Goal: Task Accomplishment & Management: Manage account settings

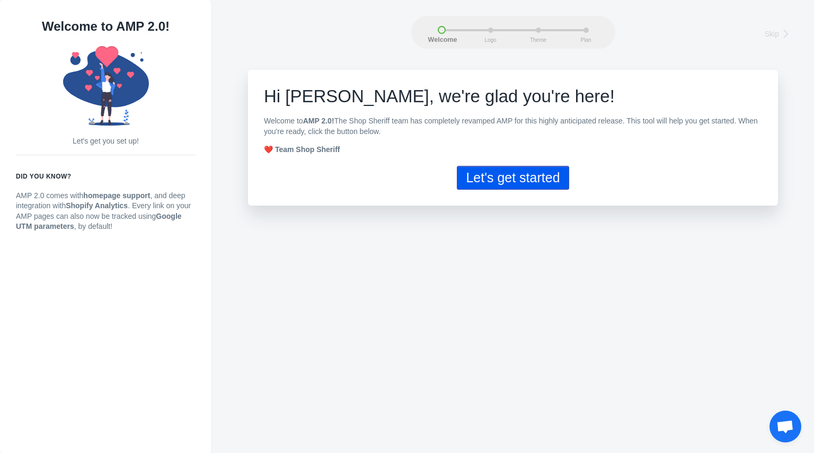
click at [490, 172] on button "Let's get started" at bounding box center [513, 178] width 112 height 24
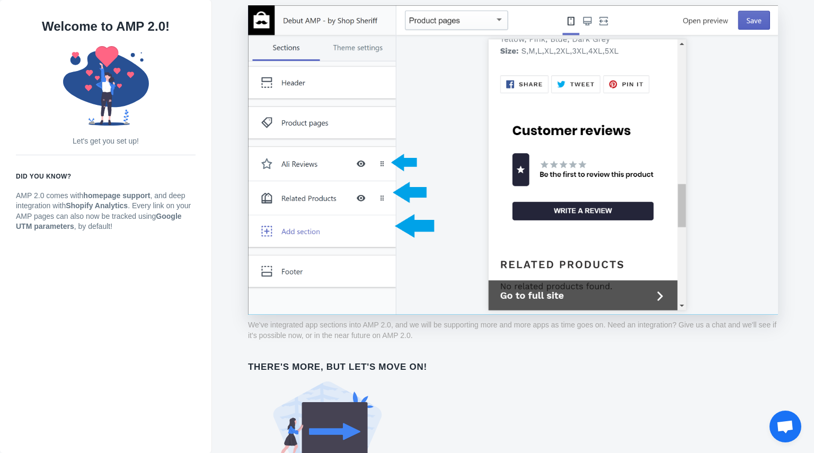
scroll to position [785, 0]
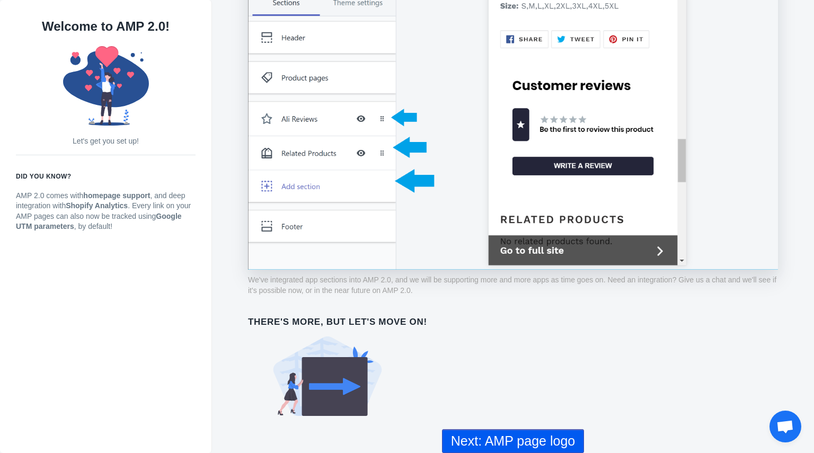
click at [508, 435] on button "Next: AMP page logo" at bounding box center [513, 441] width 142 height 24
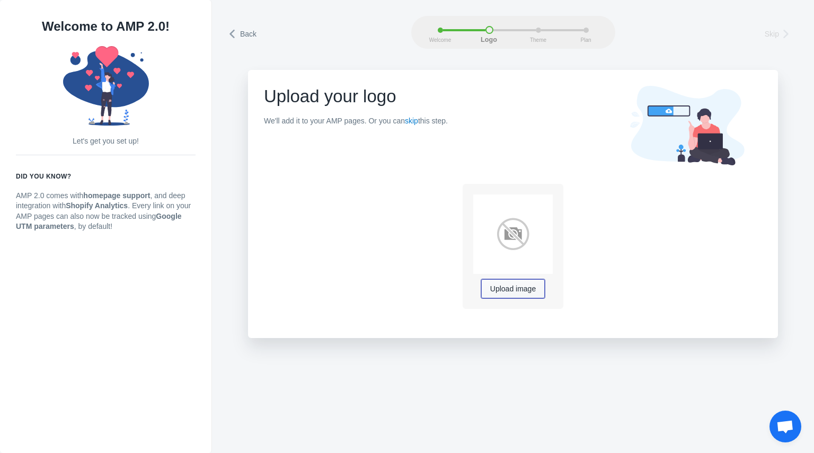
click at [507, 297] on button "Upload image" at bounding box center [513, 288] width 64 height 19
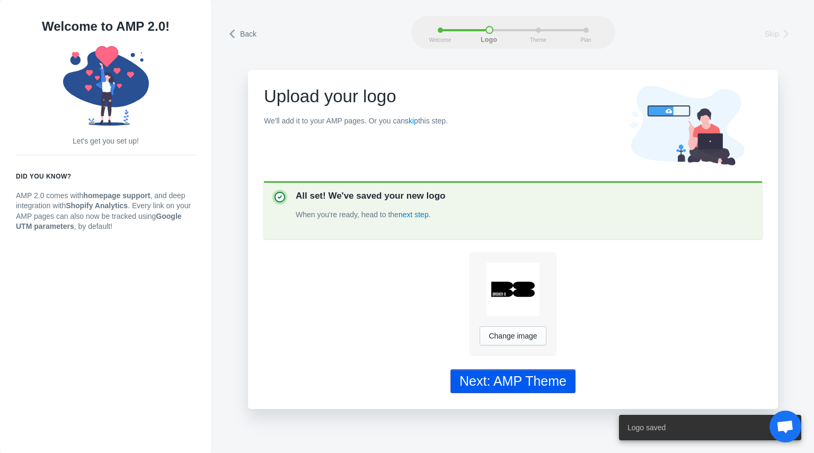
click at [514, 383] on div "Next: AMP Theme" at bounding box center [512, 381] width 107 height 15
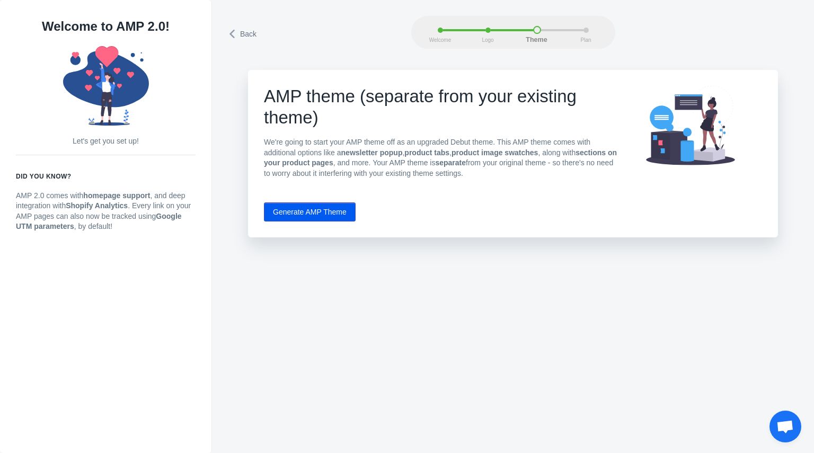
click at [321, 211] on button "Generate AMP Theme" at bounding box center [310, 211] width 92 height 19
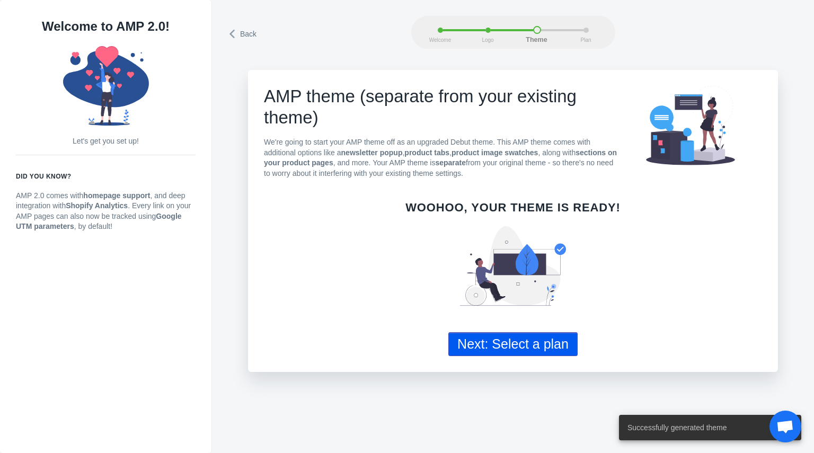
click at [506, 335] on button "Next: Select a plan" at bounding box center [512, 344] width 129 height 24
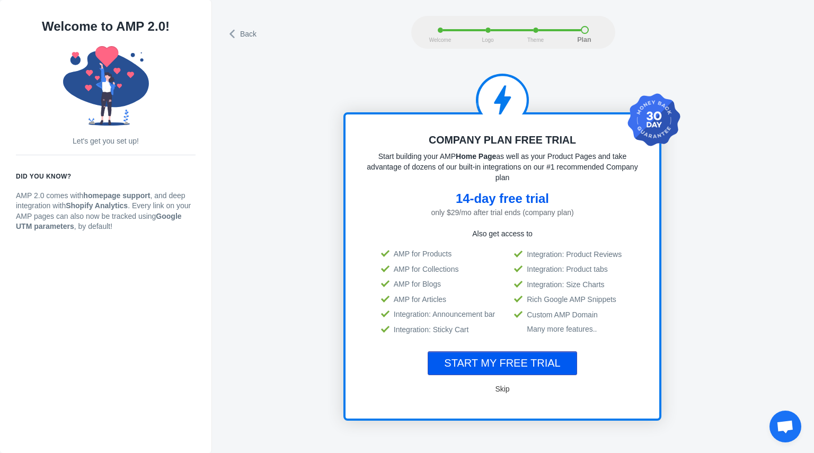
click at [500, 390] on span "Skip" at bounding box center [502, 389] width 14 height 8
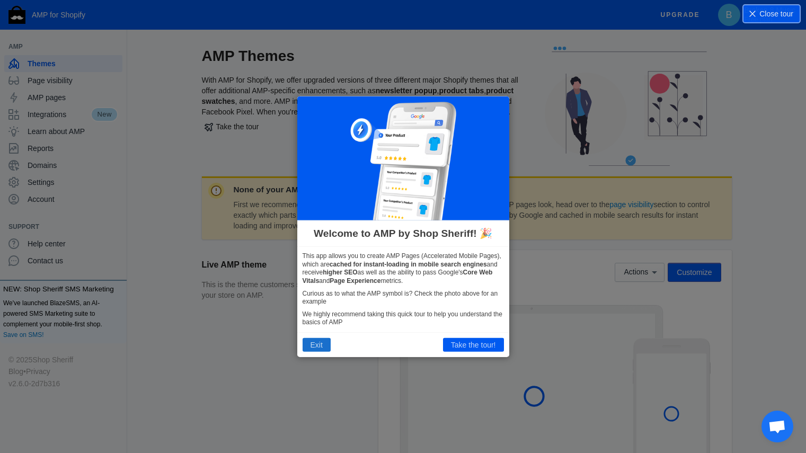
click at [316, 344] on button "Exit" at bounding box center [317, 345] width 28 height 14
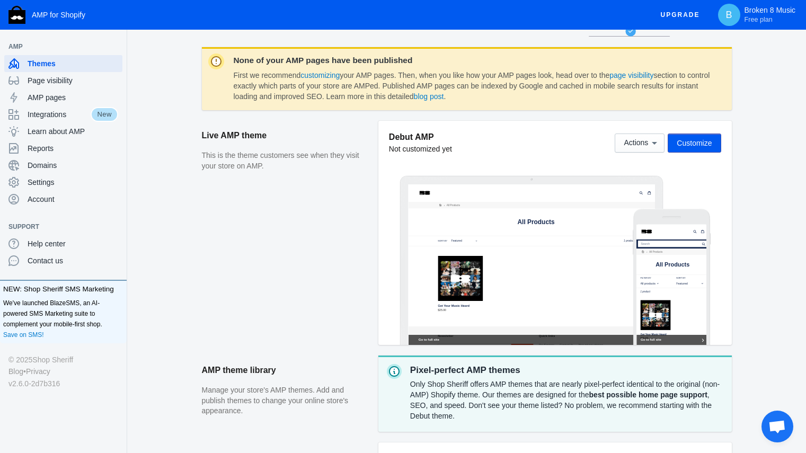
scroll to position [130, 0]
click at [646, 144] on span "Actions" at bounding box center [636, 142] width 24 height 8
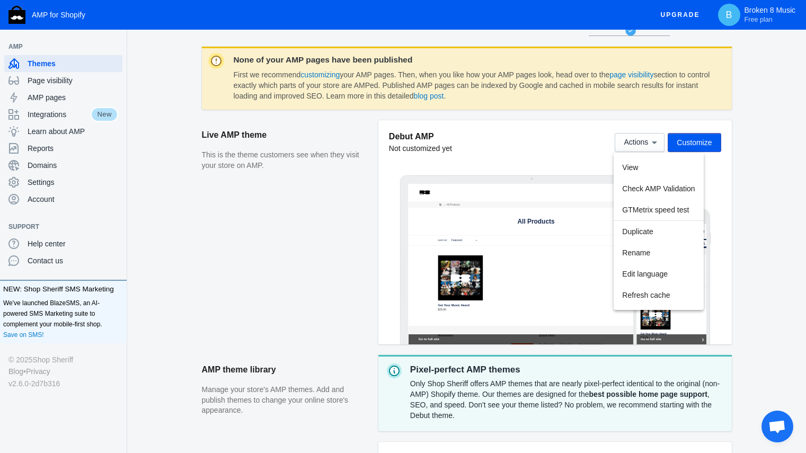
click at [547, 145] on div at bounding box center [403, 226] width 806 height 453
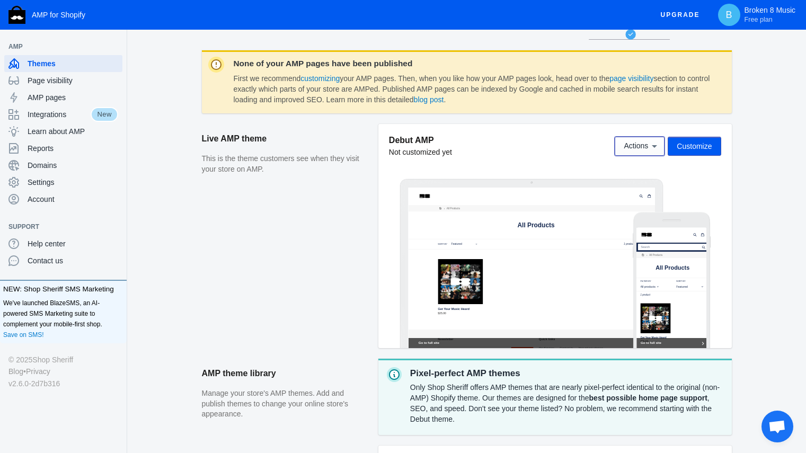
scroll to position [0, 0]
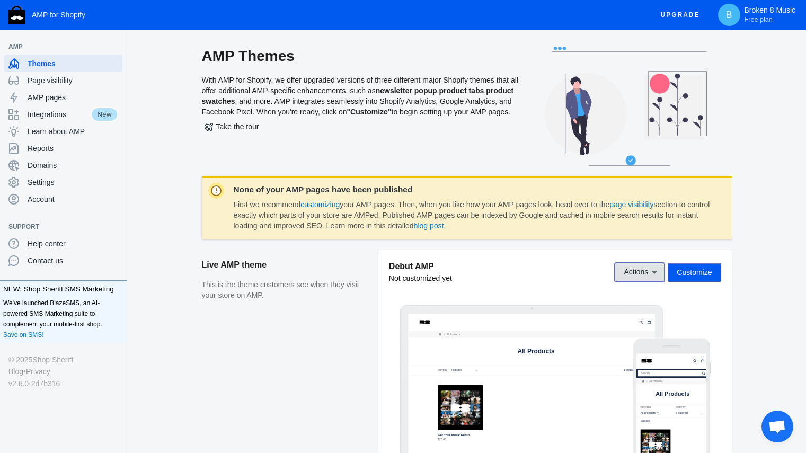
click at [652, 274] on icon at bounding box center [654, 272] width 11 height 11
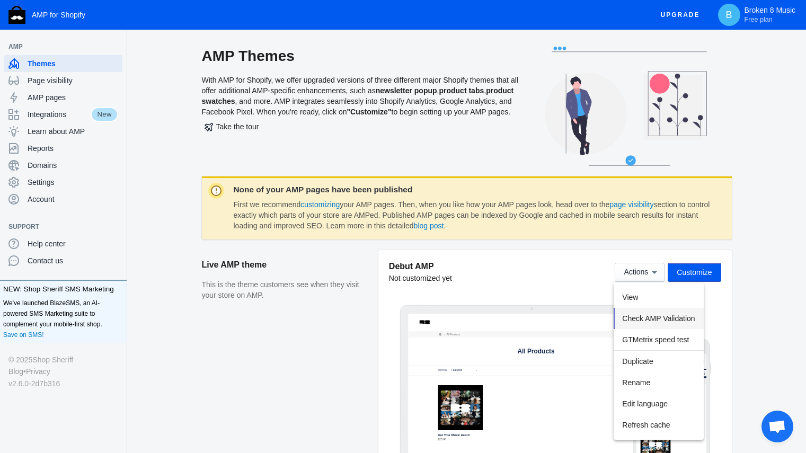
click at [651, 315] on span "Check AMP Validation" at bounding box center [658, 318] width 73 height 8
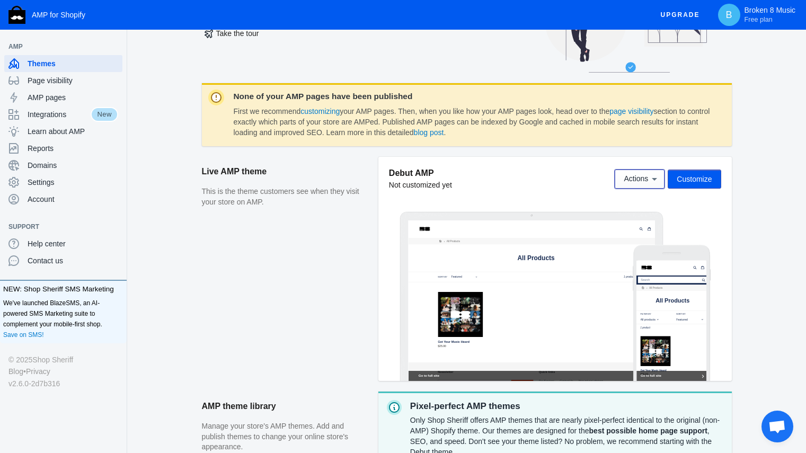
scroll to position [96, 0]
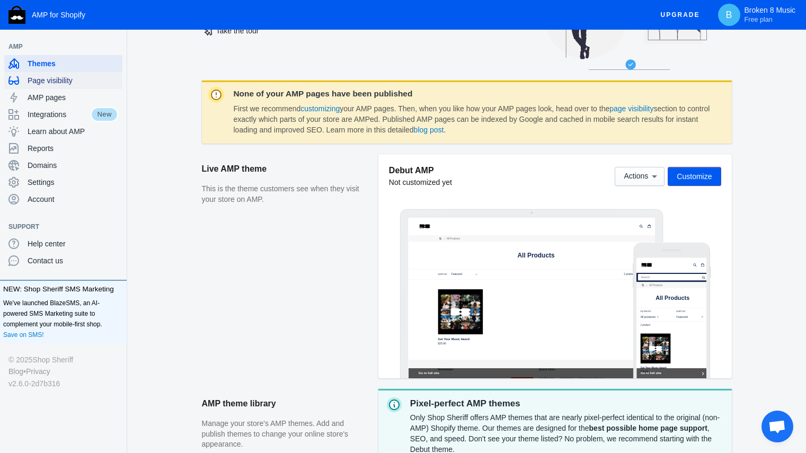
click at [57, 82] on span "Page visibility" at bounding box center [73, 80] width 91 height 11
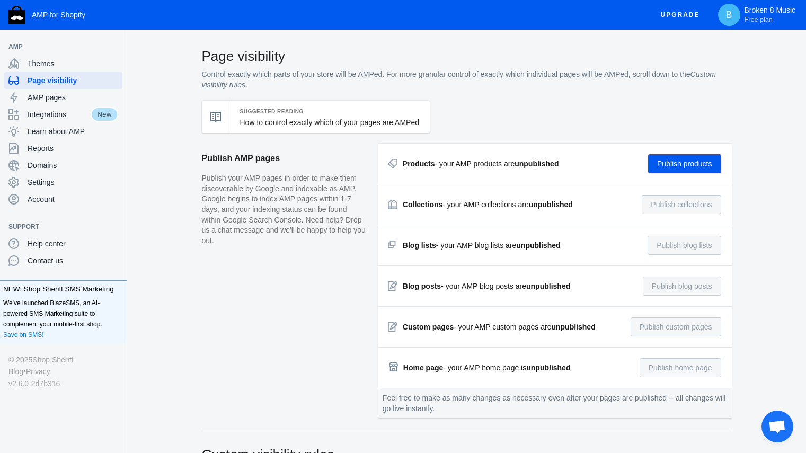
click at [678, 169] on button "Publish products" at bounding box center [684, 163] width 73 height 19
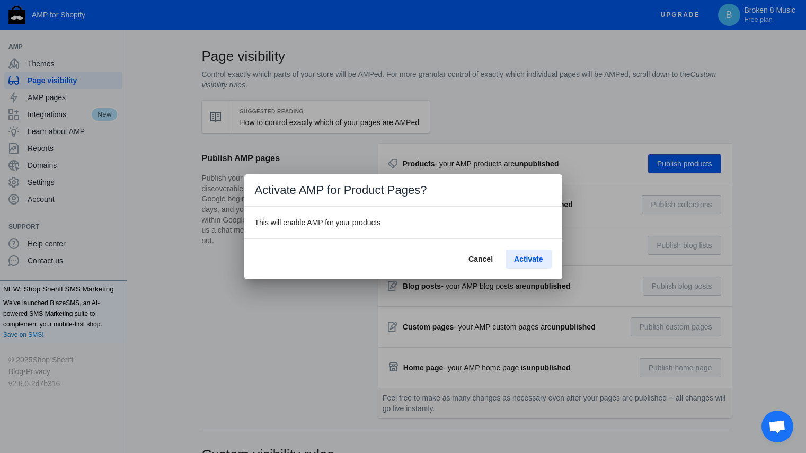
click at [514, 261] on span "Activate" at bounding box center [528, 259] width 29 height 8
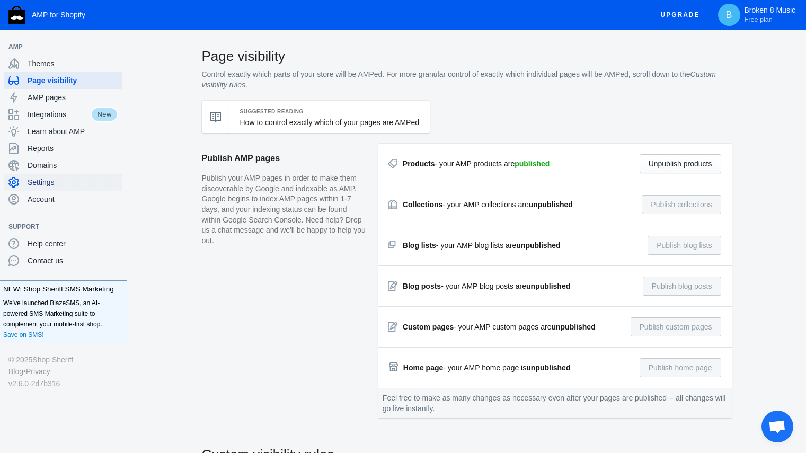
click at [47, 185] on span "Settings" at bounding box center [73, 182] width 91 height 11
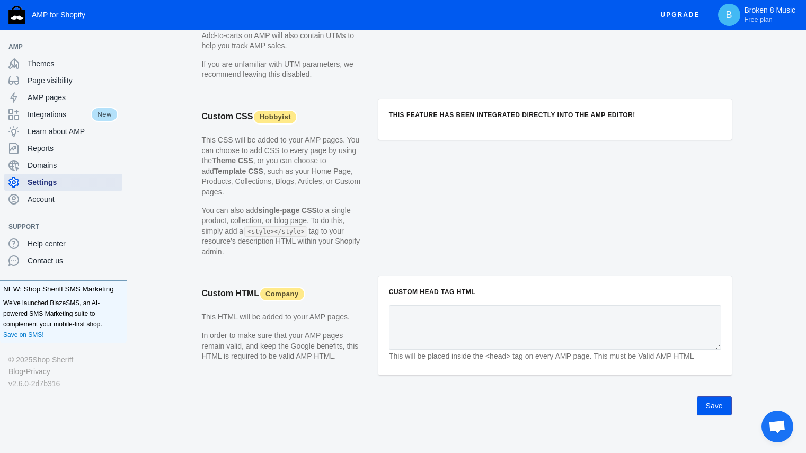
scroll to position [1001, 0]
click at [45, 196] on span "Account" at bounding box center [73, 199] width 91 height 11
